Goal: Entertainment & Leisure: Consume media (video, audio)

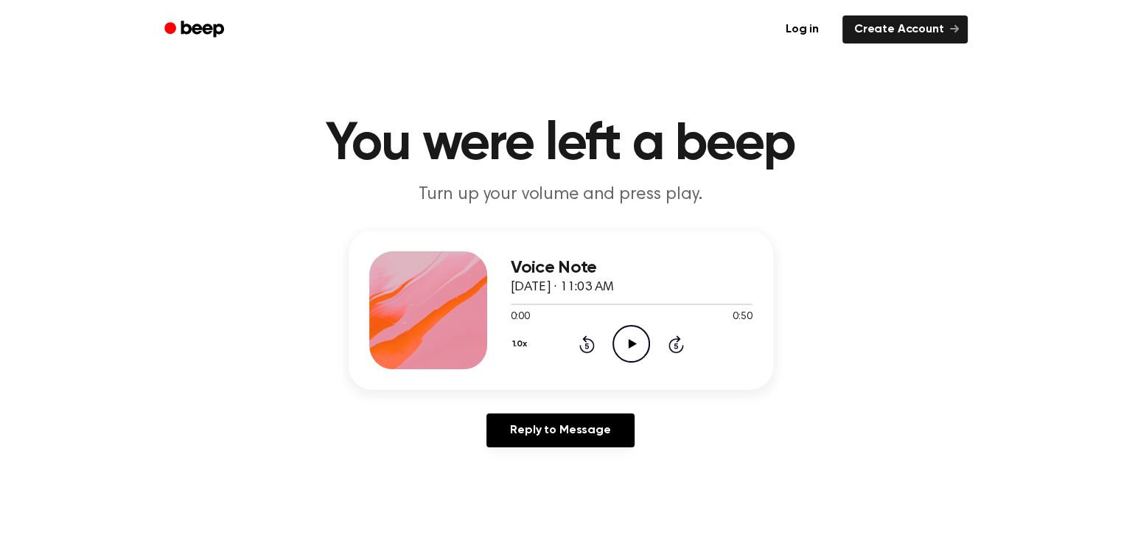
click at [616, 341] on icon "Play Audio" at bounding box center [631, 344] width 38 height 38
click at [629, 349] on icon "Pause Audio" at bounding box center [631, 344] width 38 height 38
click at [623, 330] on icon "Play Audio" at bounding box center [631, 344] width 38 height 38
